Goal: Find specific page/section: Find specific page/section

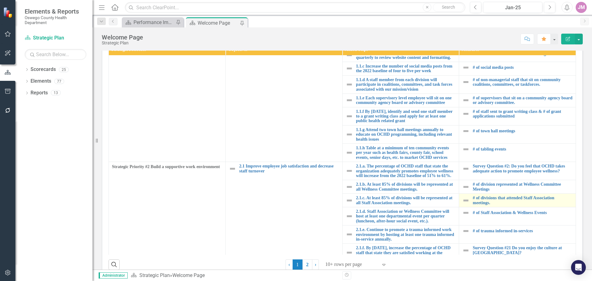
scroll to position [31, 0]
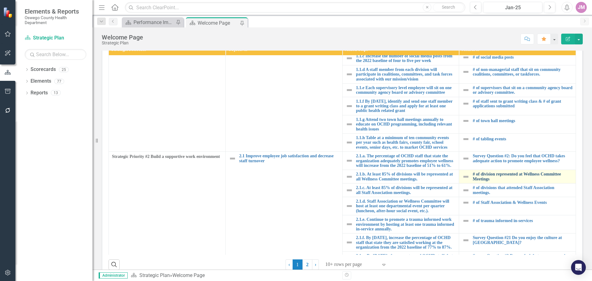
click at [503, 174] on link "# of division represented at Wellness Committee Meetings" at bounding box center [522, 177] width 100 height 10
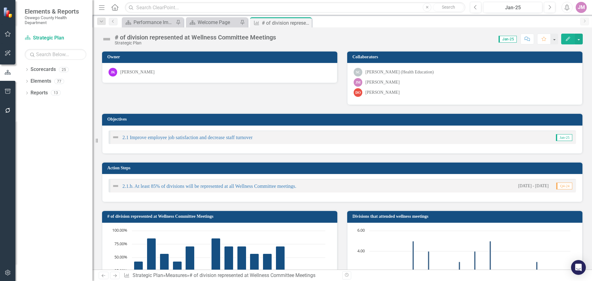
drag, startPoint x: 305, startPoint y: 22, endPoint x: 301, endPoint y: 25, distance: 4.8
click at [0, 0] on icon at bounding box center [0, 0] width 0 height 0
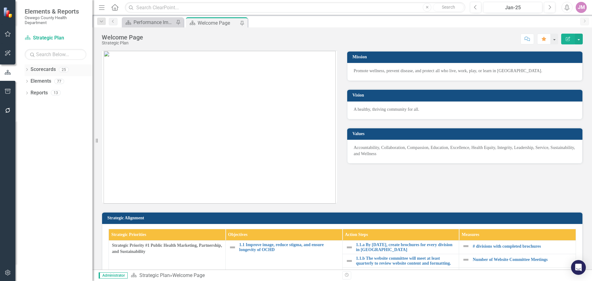
click at [27, 70] on icon "Dropdown" at bounding box center [27, 69] width 4 height 3
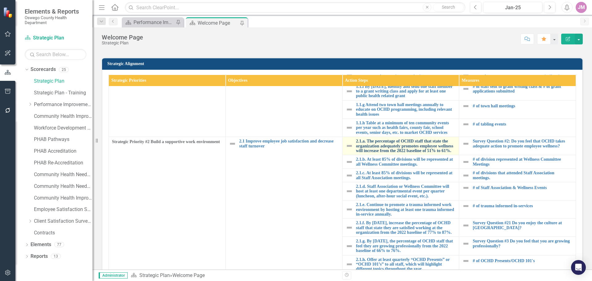
scroll to position [92, 0]
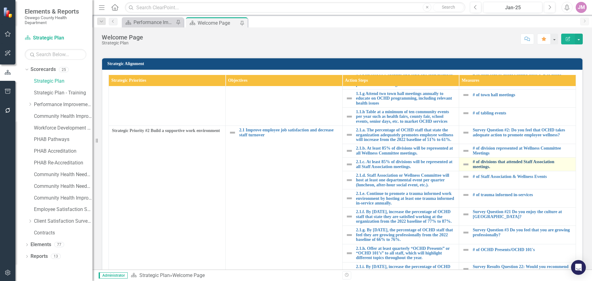
click at [519, 159] on link "# of divisions that attended Staff Association meetings." at bounding box center [522, 164] width 100 height 10
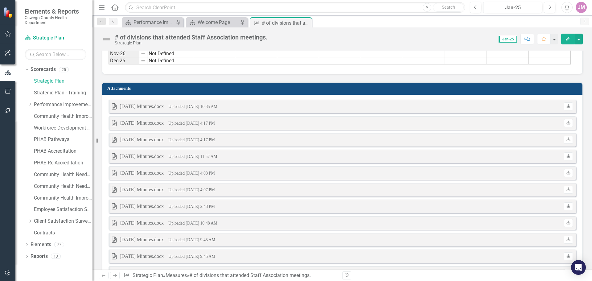
scroll to position [616, 0]
